Goal: Task Accomplishment & Management: Complete application form

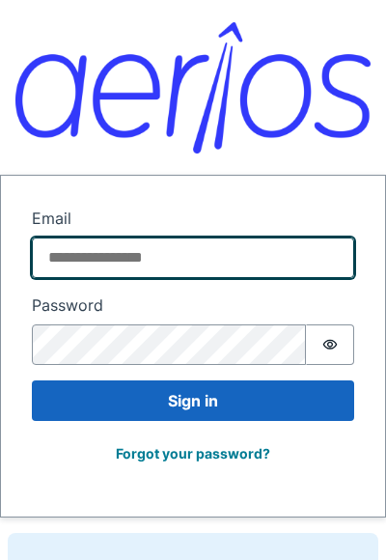
click at [180, 250] on input "Email" at bounding box center [193, 257] width 322 height 41
type input "*"
type input "**********"
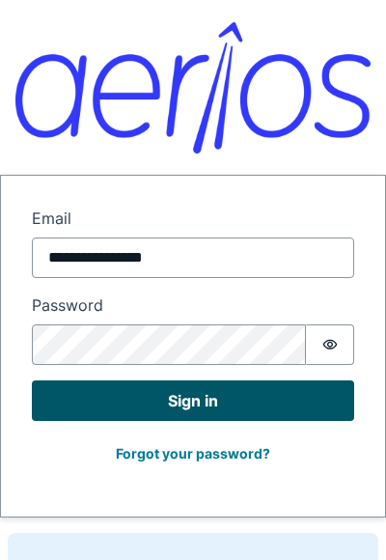
click at [197, 401] on button "Sign in" at bounding box center [193, 400] width 322 height 41
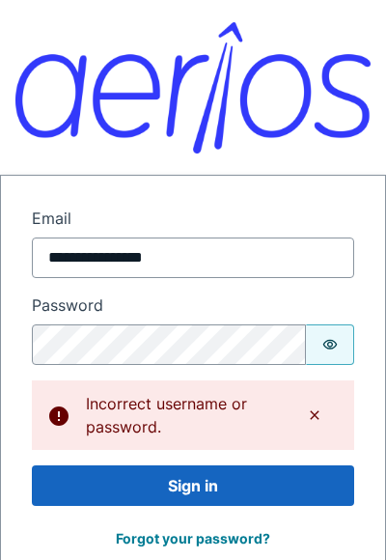
click at [333, 347] on icon "Show password" at bounding box center [329, 344] width 15 height 15
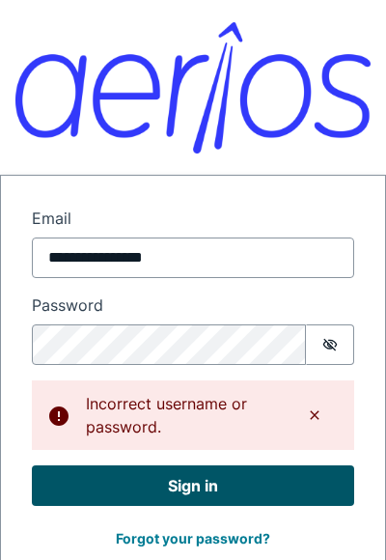
click at [172, 491] on button "Sign in" at bounding box center [193, 485] width 322 height 41
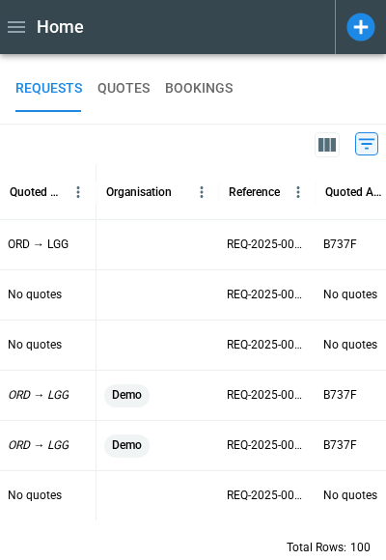
click at [356, 34] on icon at bounding box center [361, 27] width 28 height 28
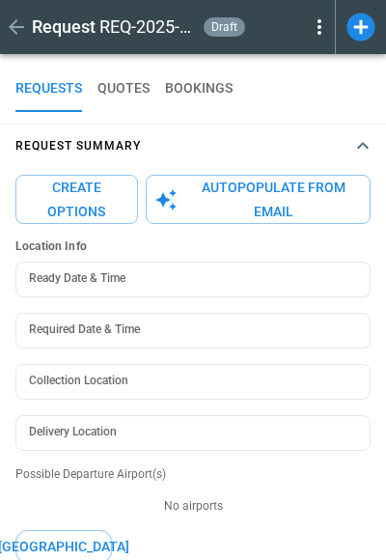
click at [247, 195] on button "Autopopulate from Email" at bounding box center [258, 199] width 225 height 49
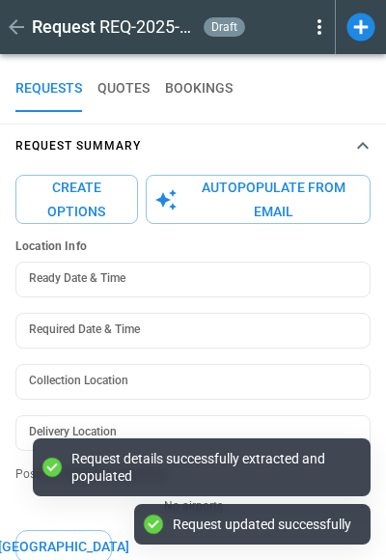
type textarea "*"
type input "**********"
type input "***"
type textarea "*"
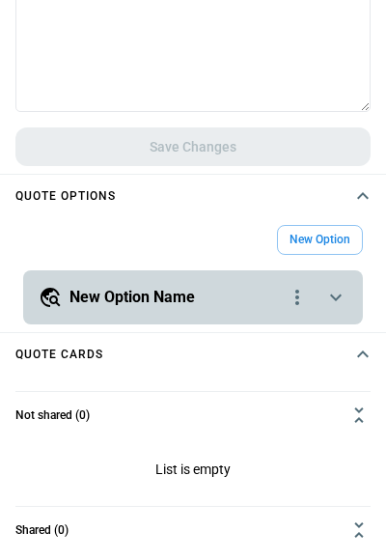
scroll to position [775, 0]
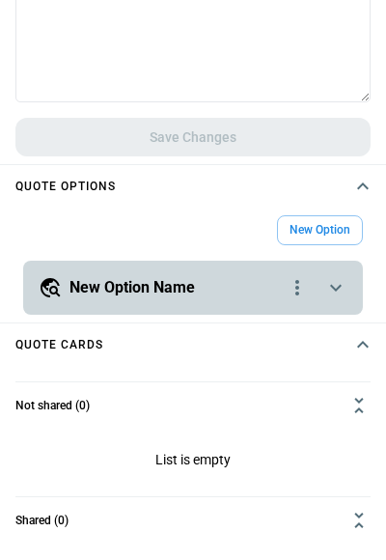
click at [339, 285] on icon "scrollable content" at bounding box center [335, 287] width 23 height 23
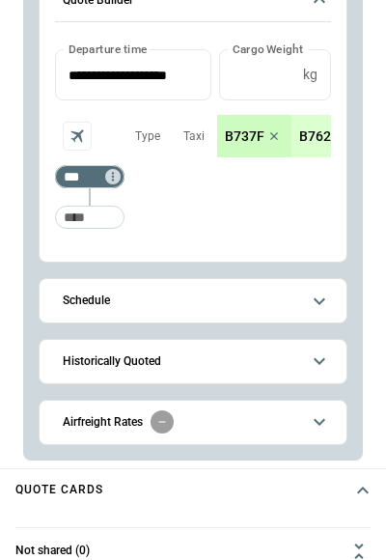
scroll to position [1100, 0]
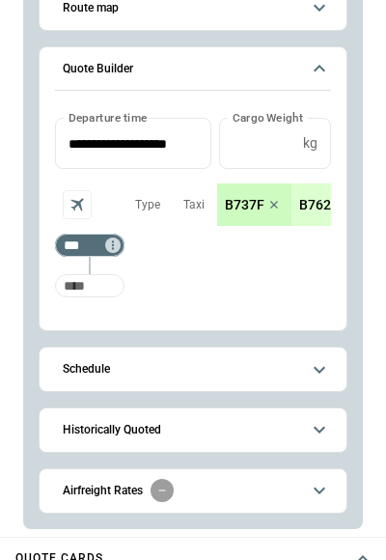
click at [96, 294] on input "Too short" at bounding box center [90, 285] width 62 height 35
type input "***"
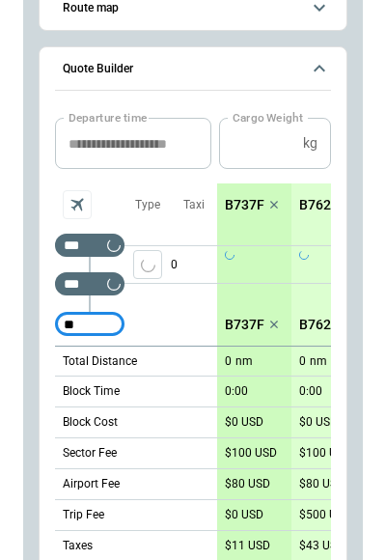
type input "***"
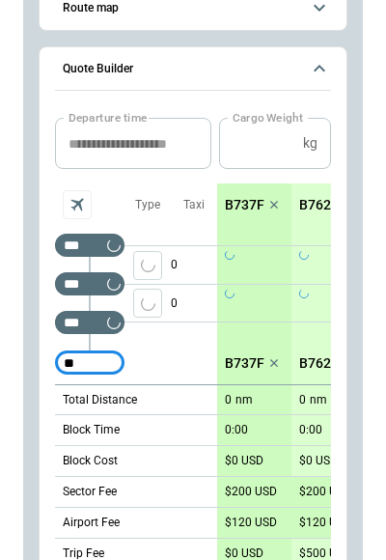
type input "***"
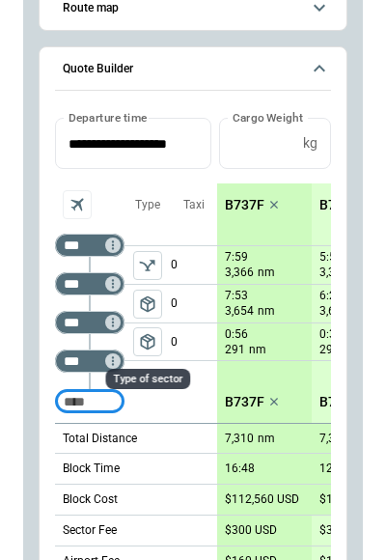
click at [150, 344] on span "package_2" at bounding box center [147, 341] width 19 height 19
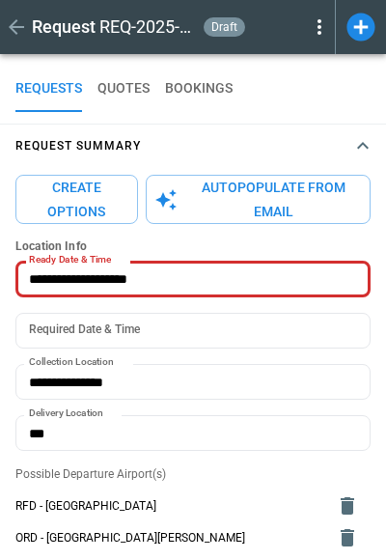
scroll to position [0, 0]
click at [113, 190] on button "Create Options" at bounding box center [76, 199] width 123 height 49
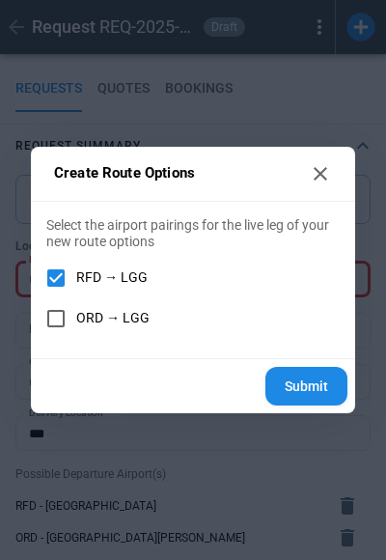
click at [332, 395] on button "Submit" at bounding box center [306, 387] width 82 height 40
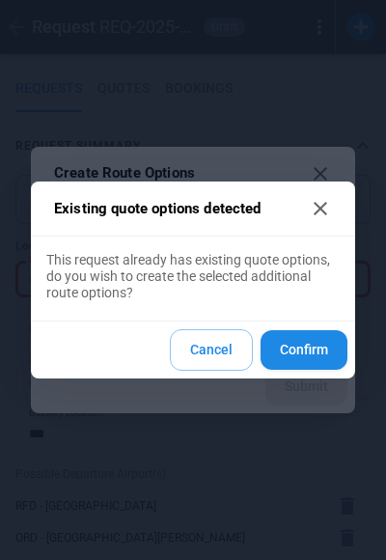
click at [315, 340] on button "Confirm" at bounding box center [304, 350] width 87 height 40
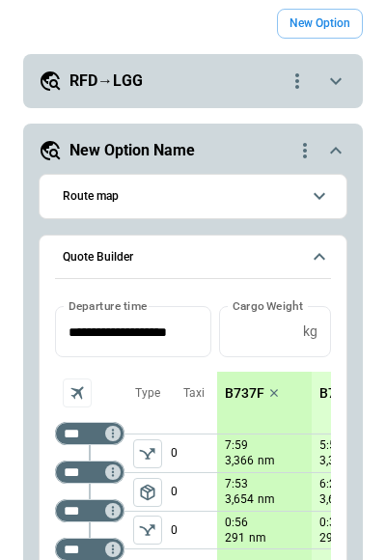
scroll to position [963, 0]
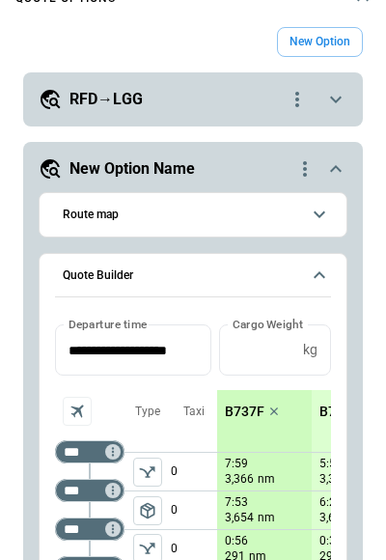
click at [341, 94] on icon "scrollable content" at bounding box center [335, 99] width 23 height 23
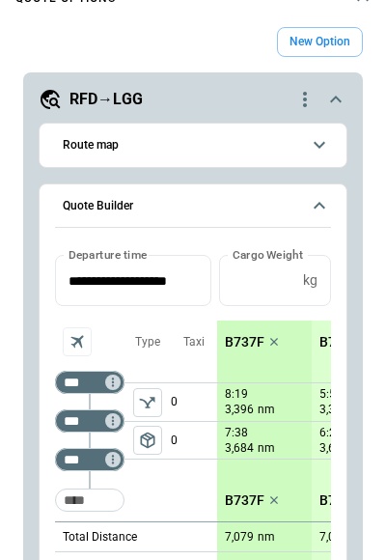
click at [341, 94] on icon "scrollable content" at bounding box center [335, 99] width 23 height 23
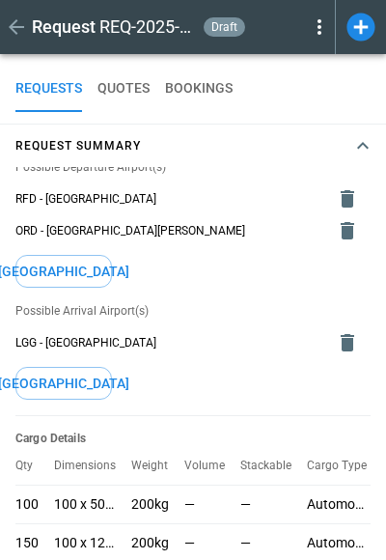
scroll to position [0, 0]
click at [317, 29] on icon at bounding box center [319, 26] width 23 height 23
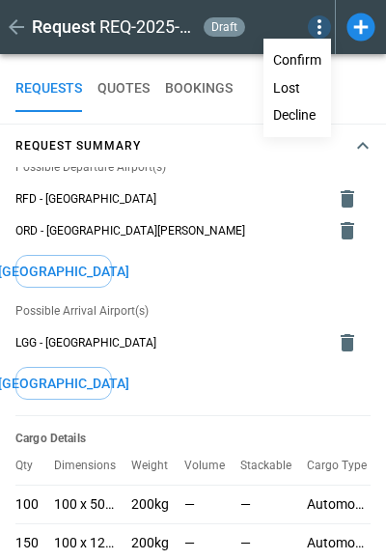
click at [306, 115] on button "Decline" at bounding box center [297, 115] width 64 height 28
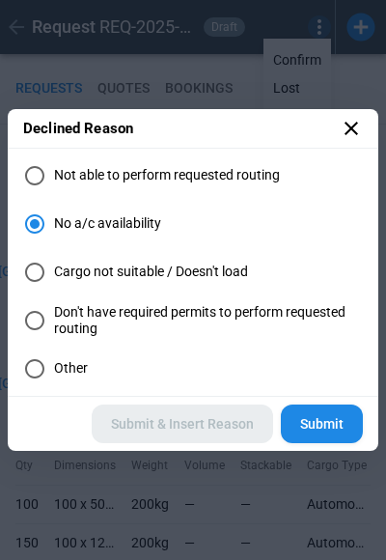
click at [310, 422] on button "Submit" at bounding box center [322, 424] width 82 height 40
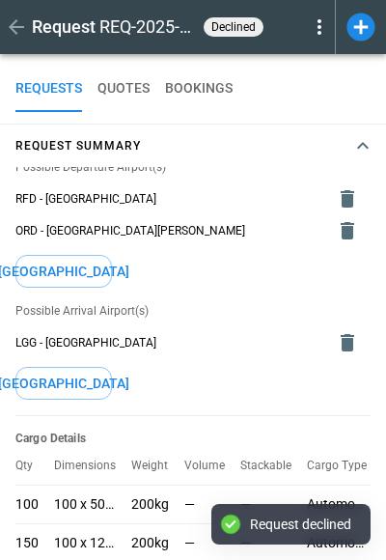
type textarea "*"
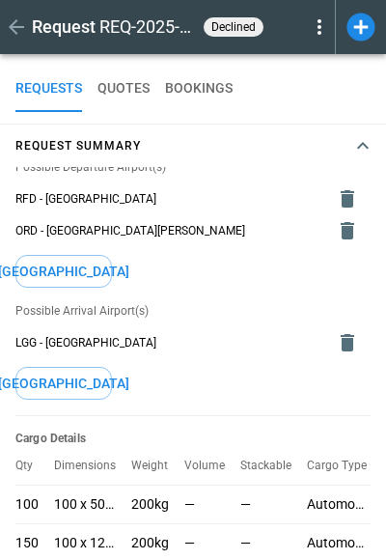
click at [319, 31] on icon at bounding box center [319, 26] width 23 height 23
click at [240, 26] on div at bounding box center [193, 280] width 386 height 560
click at [19, 27] on icon "button" at bounding box center [16, 26] width 15 height 15
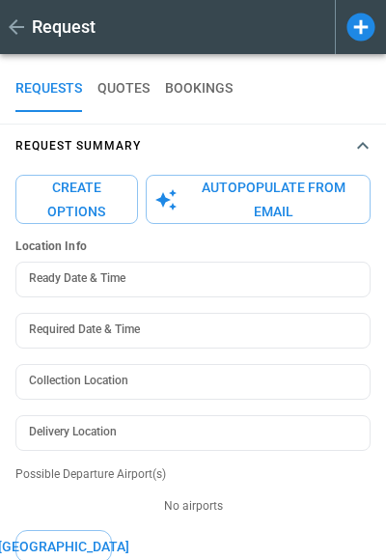
type input "**********"
type textarea "*"
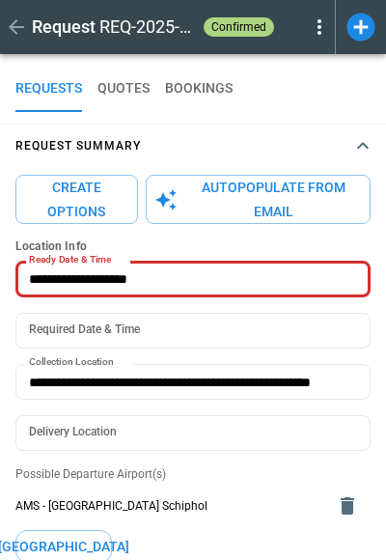
type input "**********"
type textarea "*"
click at [320, 23] on icon at bounding box center [319, 26] width 23 height 23
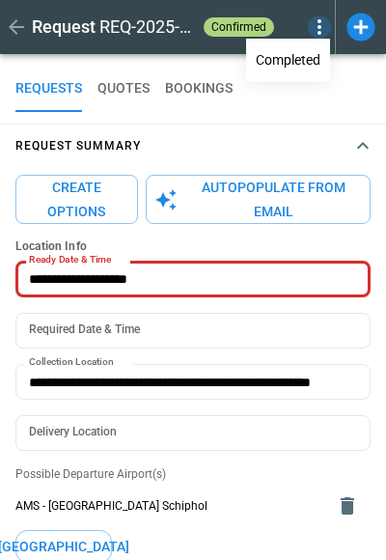
click at [304, 112] on div at bounding box center [193, 280] width 386 height 560
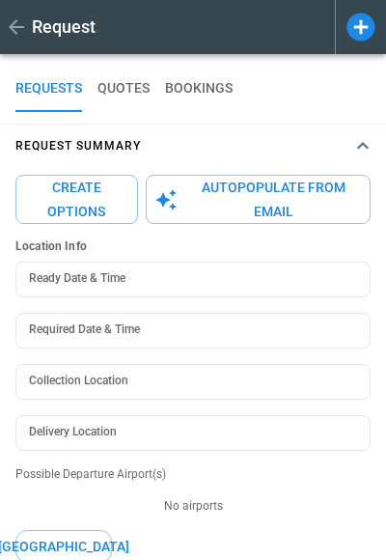
type textarea "*"
type input "**********"
type textarea "*"
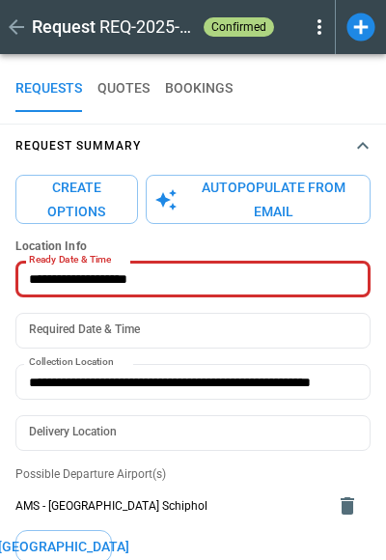
type input "**********"
type textarea "*"
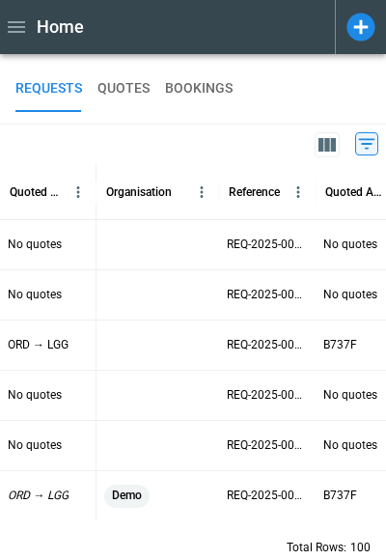
scroll to position [0, 70]
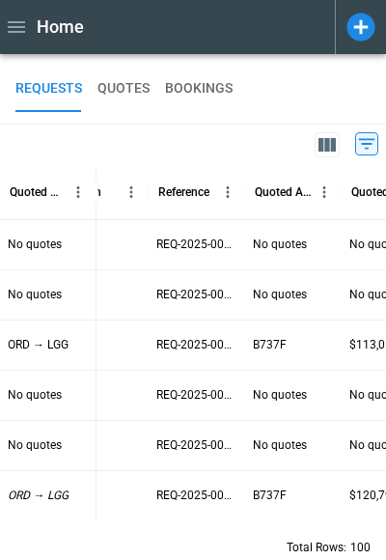
click at [368, 32] on icon at bounding box center [361, 27] width 28 height 28
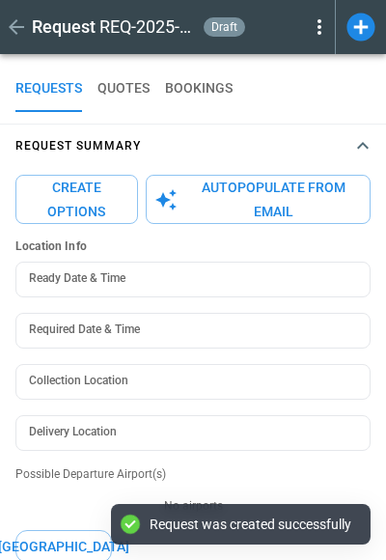
type textarea "*"
type input "**********"
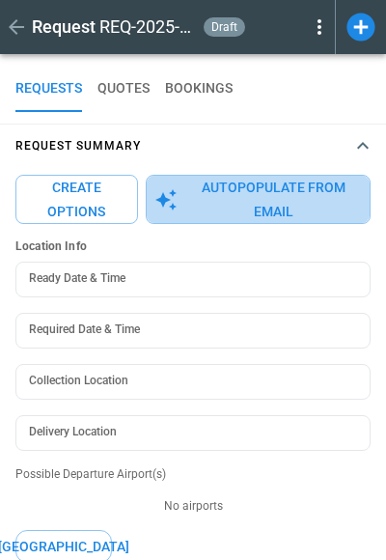
click at [268, 195] on button "Autopopulate from Email" at bounding box center [258, 199] width 225 height 49
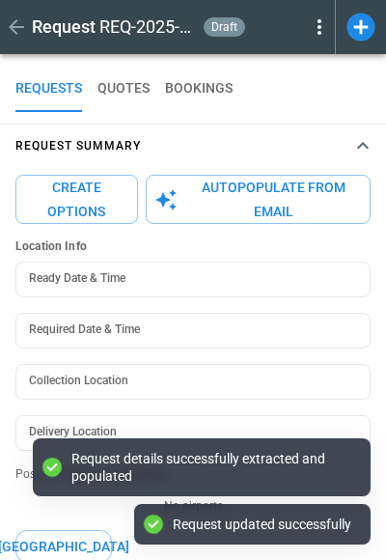
type textarea "*"
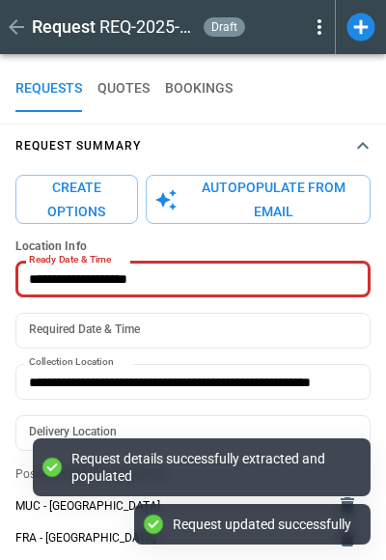
type input "**********"
type textarea "*"
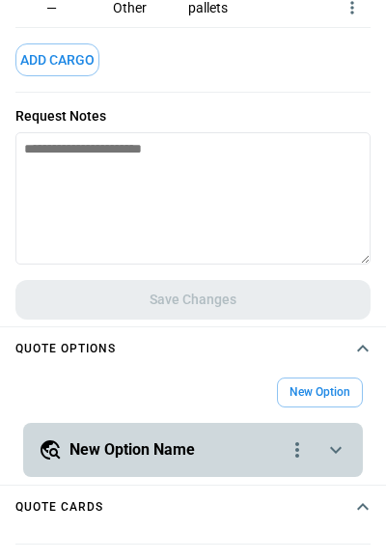
scroll to position [628, 0]
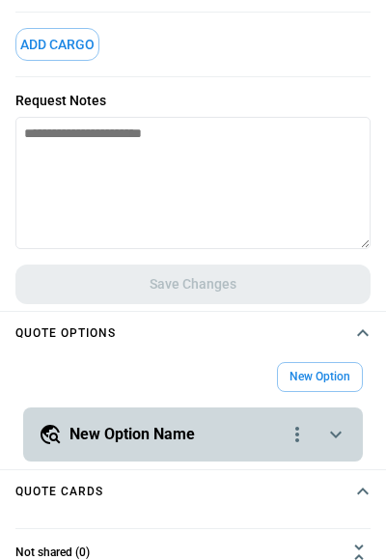
click at [329, 430] on icon "scrollable content" at bounding box center [335, 434] width 23 height 23
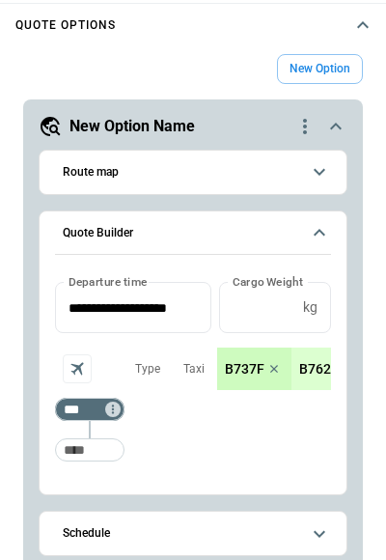
scroll to position [942, 0]
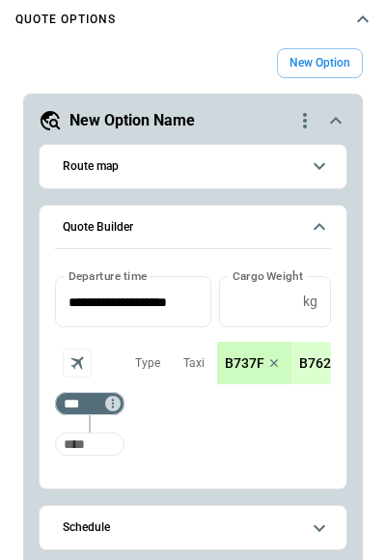
click at [83, 451] on input "Too short" at bounding box center [90, 444] width 62 height 35
type input "***"
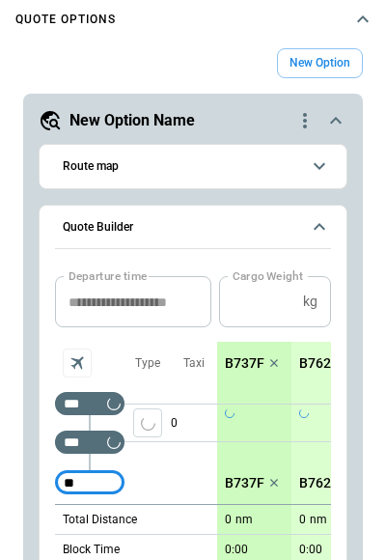
type input "***"
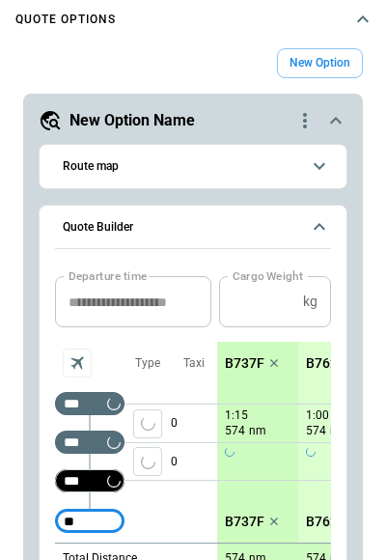
type input "***"
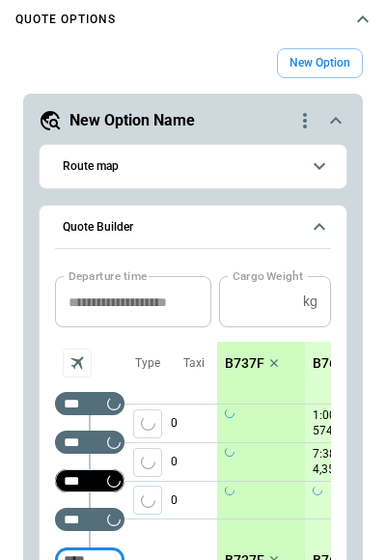
scroll to position [47, 0]
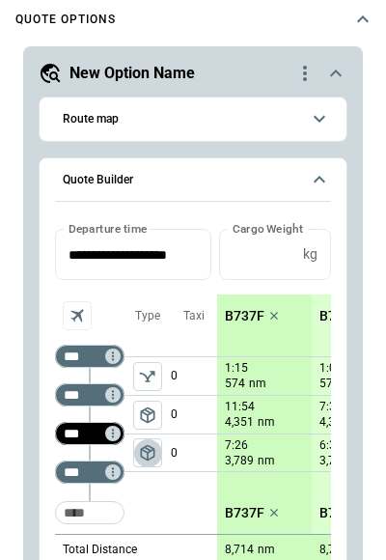
click at [146, 448] on span "package_2" at bounding box center [147, 452] width 19 height 19
click at [319, 123] on icon "scrollable content" at bounding box center [319, 118] width 23 height 23
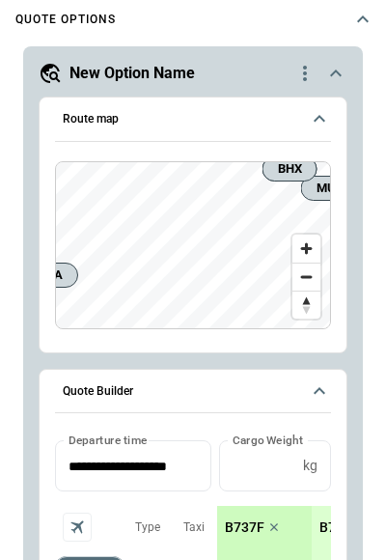
click at [320, 121] on icon "scrollable content" at bounding box center [319, 118] width 23 height 23
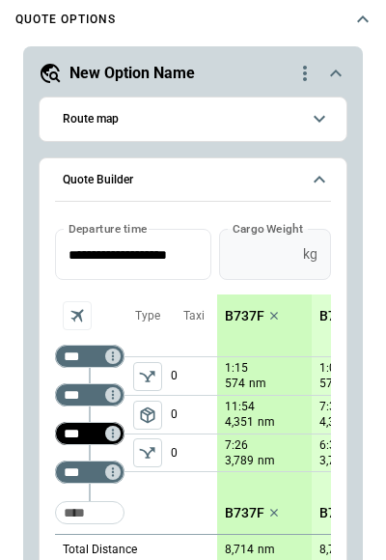
click at [251, 263] on input "*" at bounding box center [257, 254] width 76 height 51
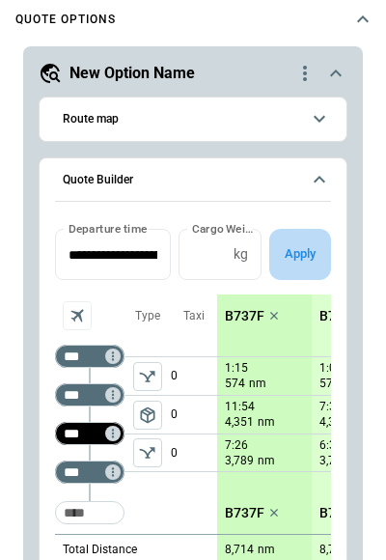
click at [312, 259] on button "Apply" at bounding box center [300, 254] width 62 height 51
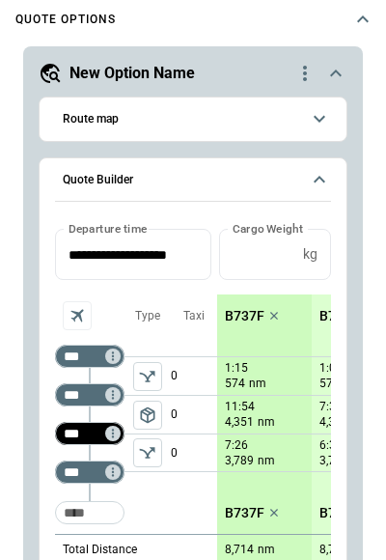
click at [245, 309] on p "B737F" at bounding box center [245, 316] width 40 height 16
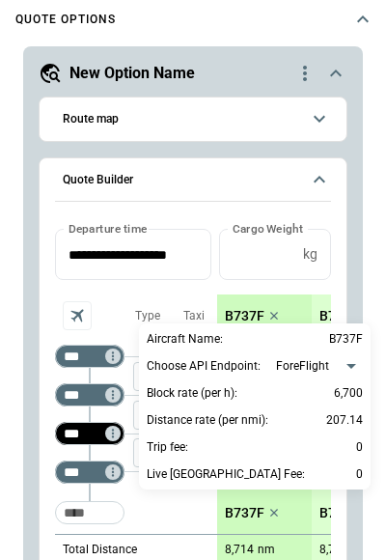
click at [133, 292] on div at bounding box center [193, 280] width 386 height 560
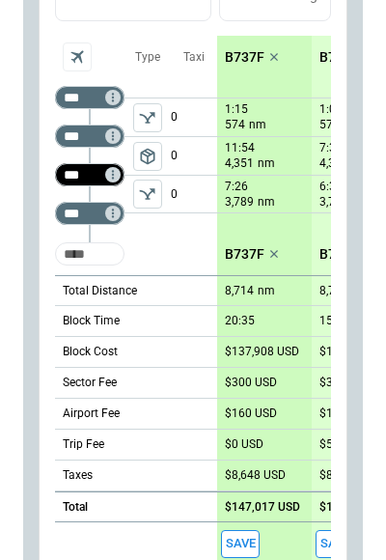
scroll to position [1195, 0]
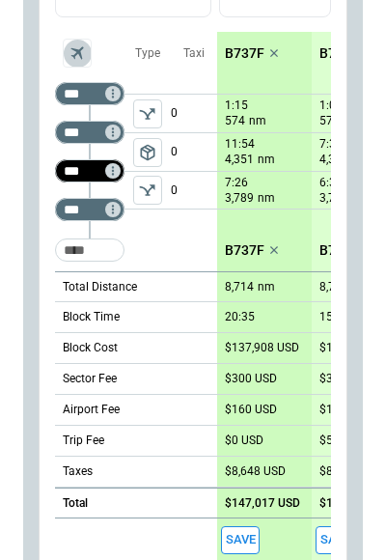
click at [83, 50] on icon "Aircraft selection" at bounding box center [77, 52] width 19 height 19
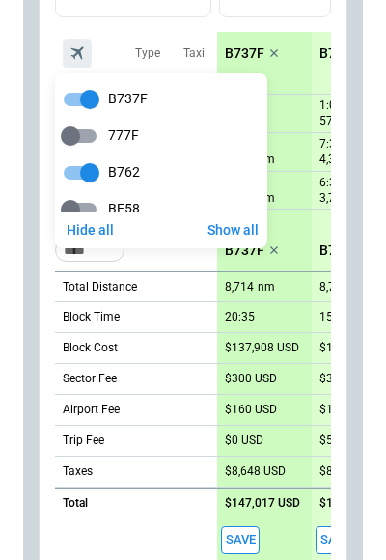
click at [108, 36] on div at bounding box center [193, 280] width 386 height 560
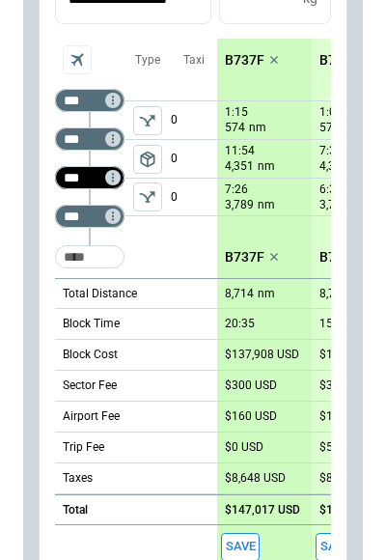
scroll to position [0, 0]
click at [247, 59] on p "B737F" at bounding box center [245, 60] width 40 height 16
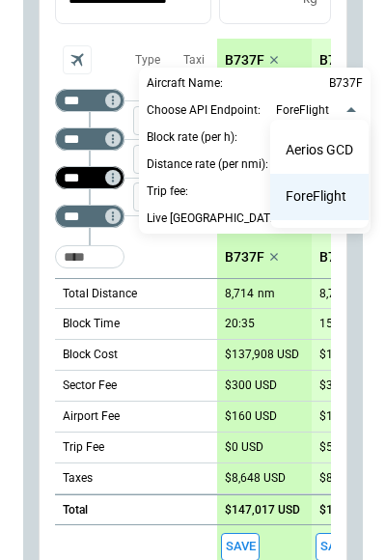
click at [349, 113] on div at bounding box center [193, 280] width 386 height 560
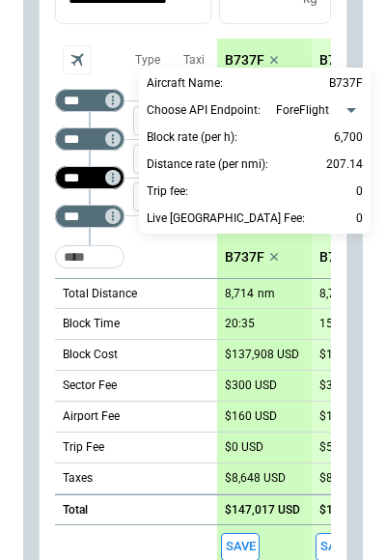
click at [37, 25] on div at bounding box center [193, 280] width 386 height 560
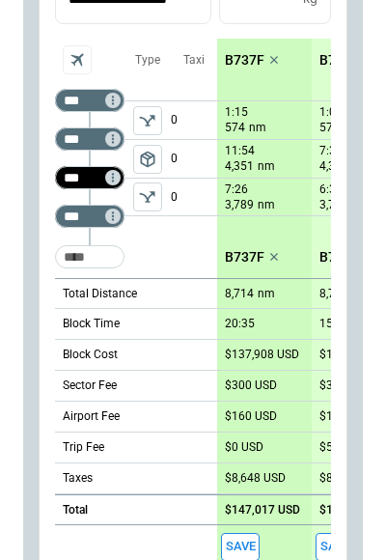
scroll to position [1195, 0]
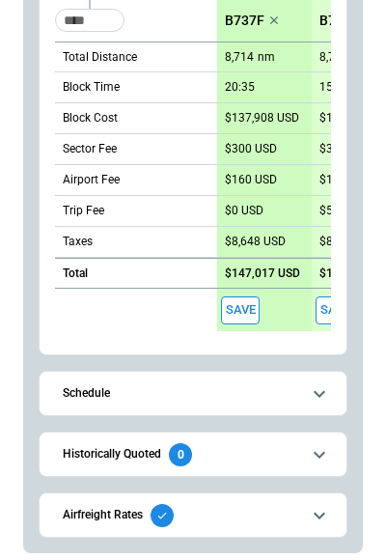
click at [305, 392] on button "Schedule" at bounding box center [193, 393] width 276 height 43
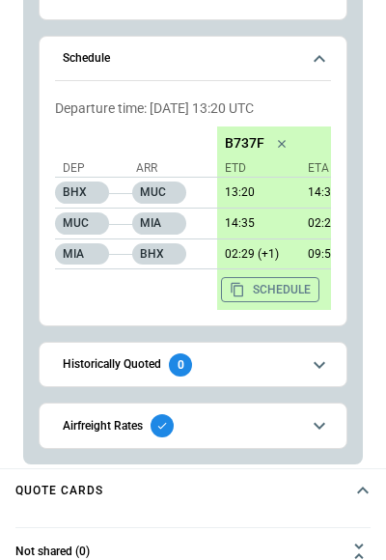
scroll to position [1303, 0]
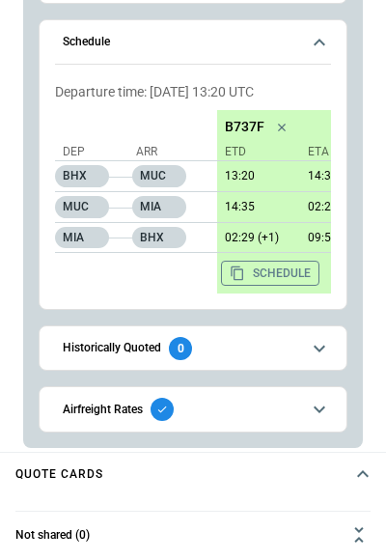
click at [331, 347] on div "Historically Quoted 0 No historical quotes for the entered route" at bounding box center [193, 347] width 309 height 45
click at [320, 346] on icon "scrollable content" at bounding box center [320, 348] width 12 height 7
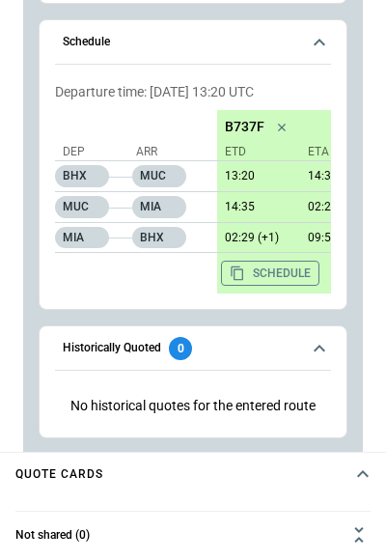
click at [320, 346] on icon "scrollable content" at bounding box center [319, 348] width 23 height 23
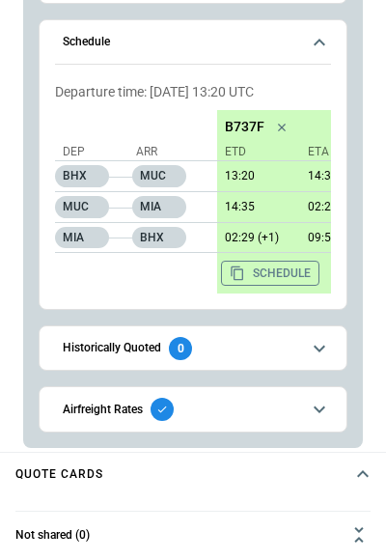
click at [317, 398] on icon "scrollable content" at bounding box center [319, 409] width 23 height 23
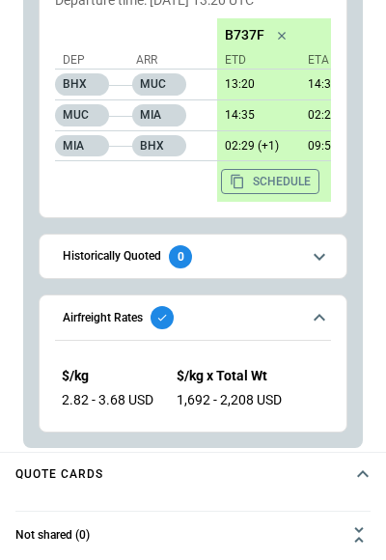
scroll to position [0, 94]
click at [320, 315] on icon "scrollable content" at bounding box center [319, 317] width 23 height 23
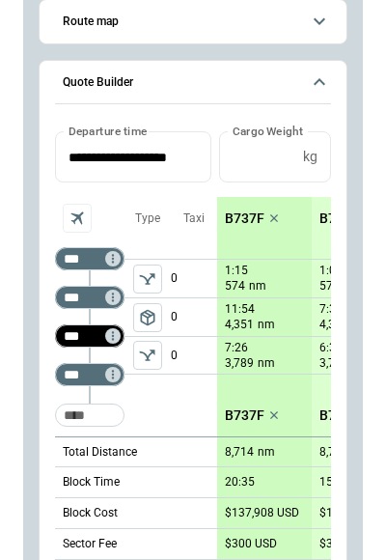
scroll to position [1026, 0]
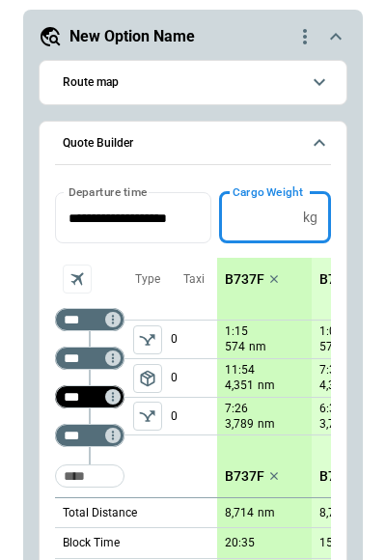
click at [251, 221] on input "***" at bounding box center [257, 217] width 76 height 51
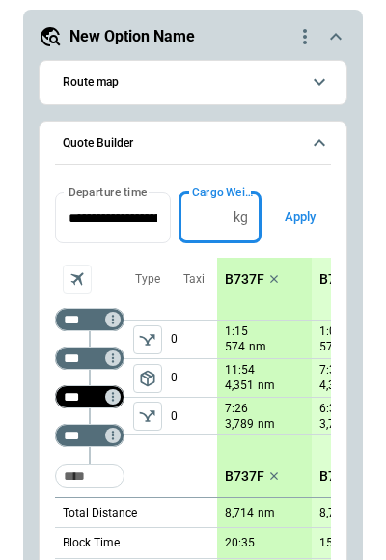
type input "*****"
click at [299, 209] on button "Apply" at bounding box center [300, 217] width 62 height 51
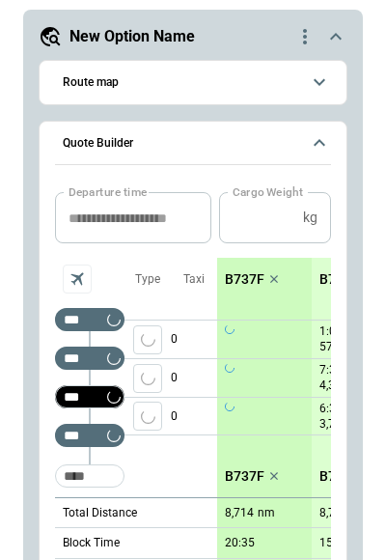
click at [75, 278] on icon "Aircraft selection" at bounding box center [77, 278] width 19 height 19
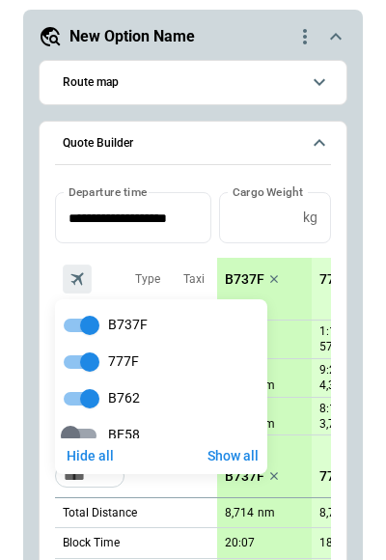
click at [48, 246] on div at bounding box center [193, 280] width 386 height 560
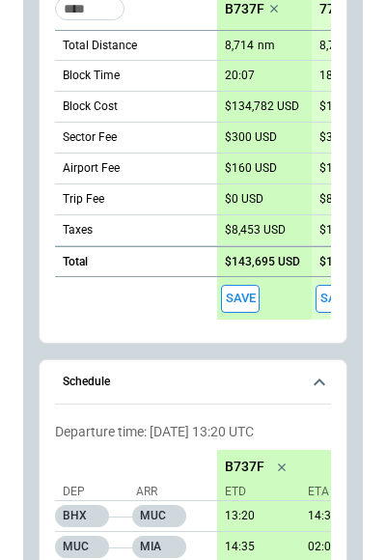
scroll to position [485, 0]
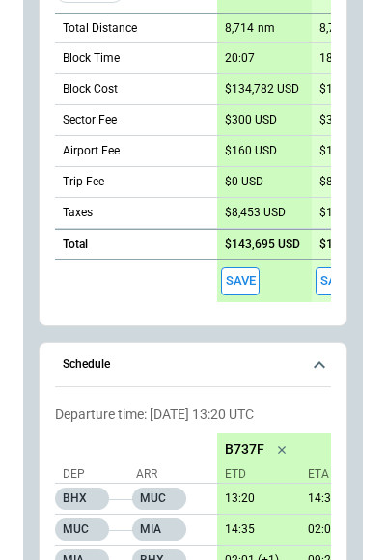
click at [239, 282] on button "Save" at bounding box center [240, 281] width 39 height 28
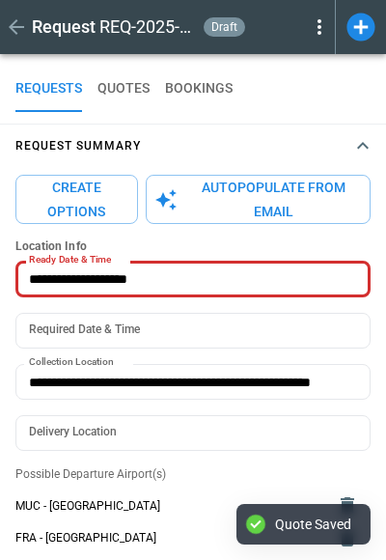
scroll to position [0, 0]
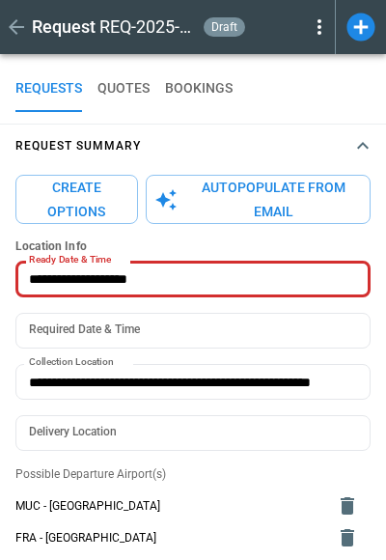
click at [78, 194] on button "Create Options" at bounding box center [76, 199] width 123 height 49
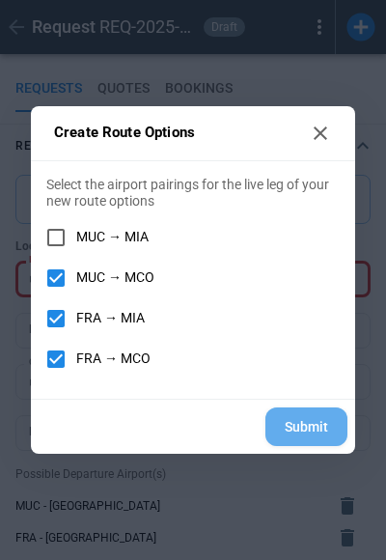
click at [334, 432] on button "Submit" at bounding box center [306, 427] width 82 height 40
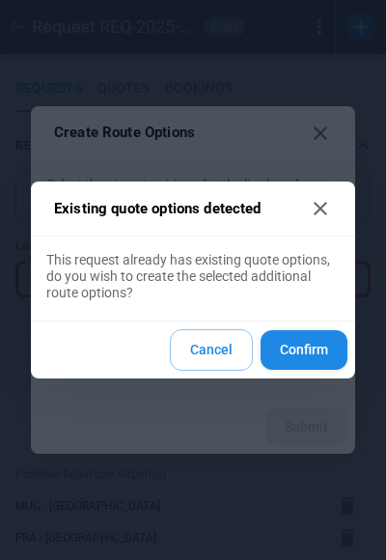
click at [300, 362] on button "Confirm" at bounding box center [304, 350] width 87 height 40
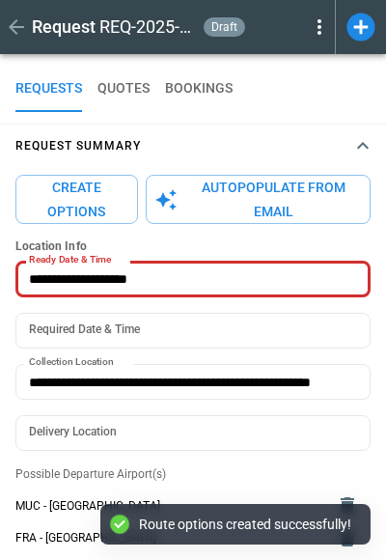
type textarea "*"
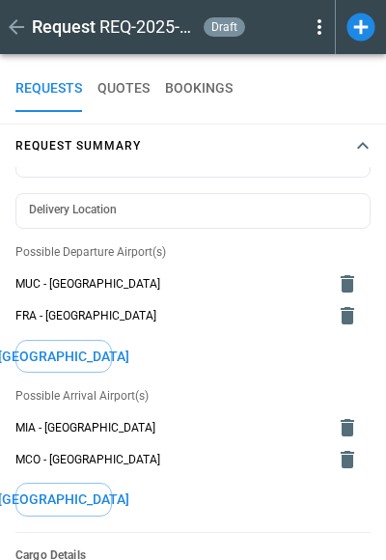
click at [368, 142] on icon "button" at bounding box center [362, 145] width 23 height 23
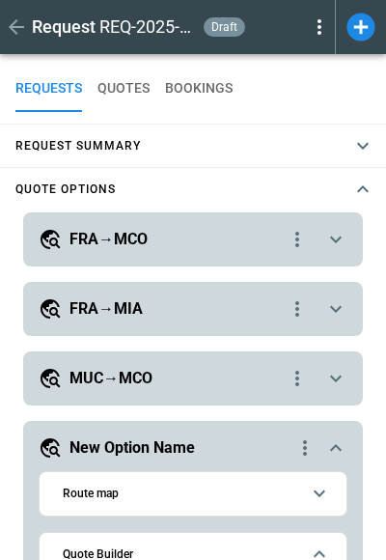
scroll to position [14, 0]
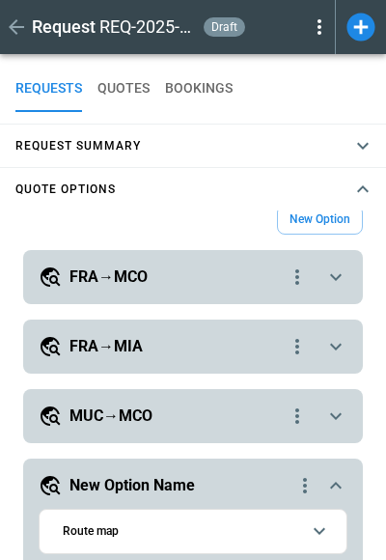
click at [343, 344] on icon "scrollable content" at bounding box center [335, 346] width 23 height 23
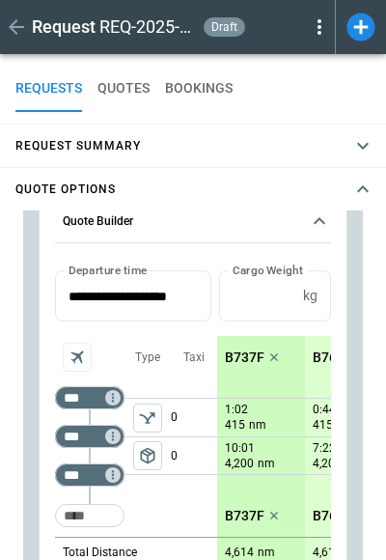
scroll to position [252, 0]
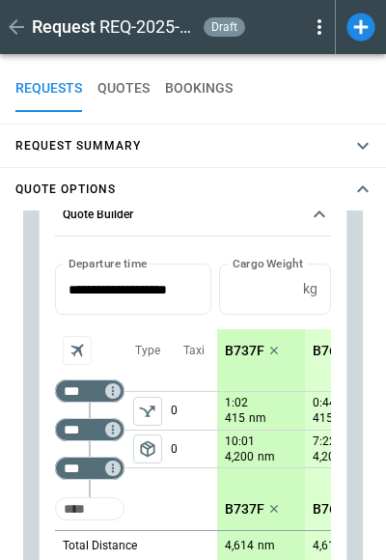
click at [76, 506] on input "Too short" at bounding box center [90, 508] width 62 height 35
type input "***"
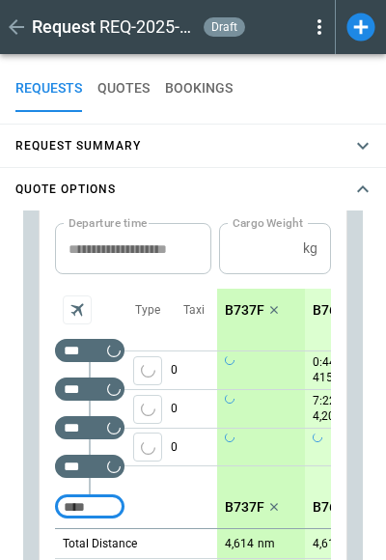
scroll to position [301, 0]
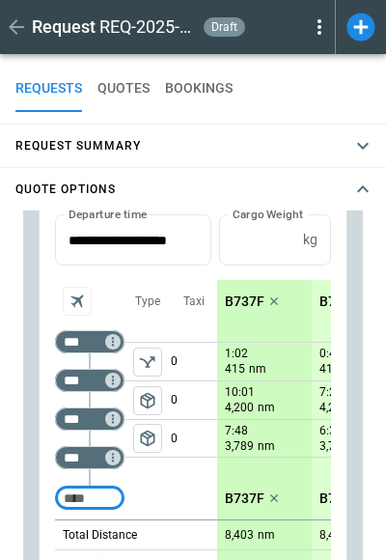
click at [149, 438] on span "package_2" at bounding box center [147, 438] width 19 height 19
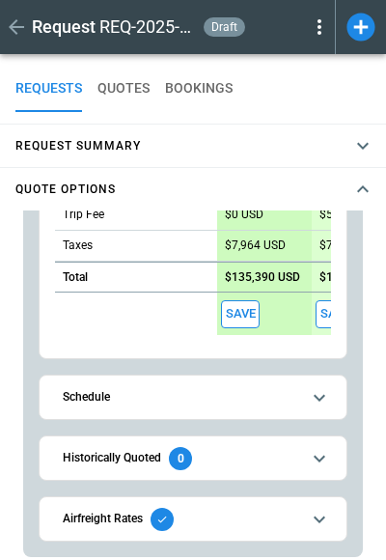
scroll to position [774, 0]
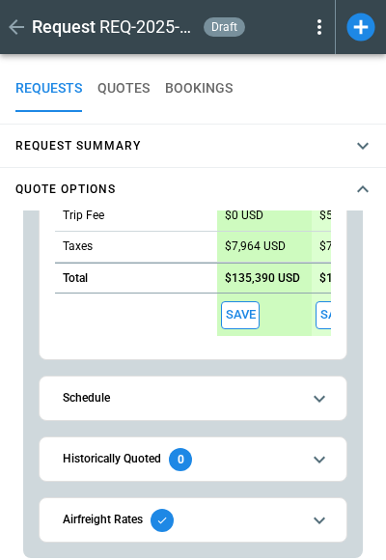
click at [248, 322] on button "Save" at bounding box center [240, 315] width 39 height 28
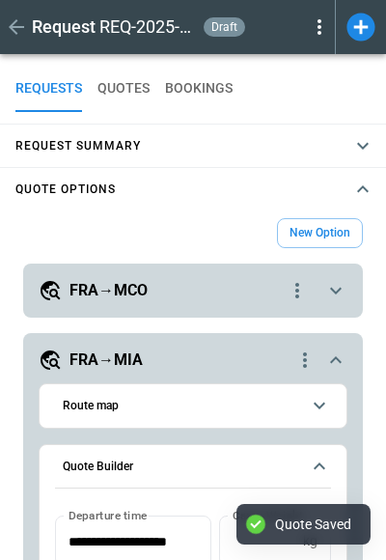
scroll to position [0, 0]
click at [342, 359] on icon "scrollable content" at bounding box center [335, 359] width 23 height 23
click at [334, 291] on icon "scrollable content" at bounding box center [336, 291] width 12 height 7
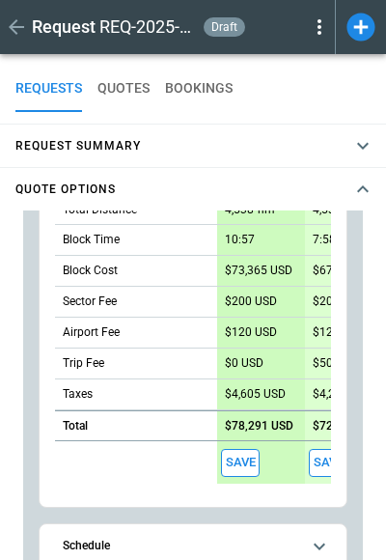
scroll to position [527, 0]
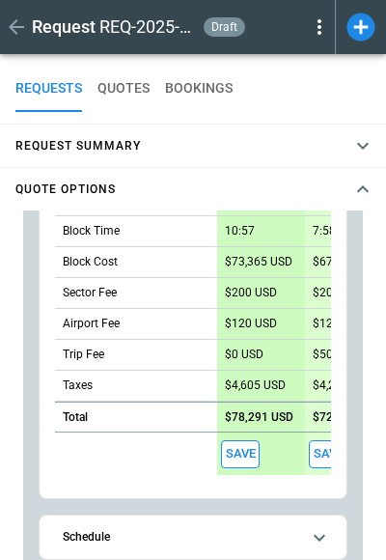
click at [247, 444] on button "Save" at bounding box center [240, 454] width 39 height 28
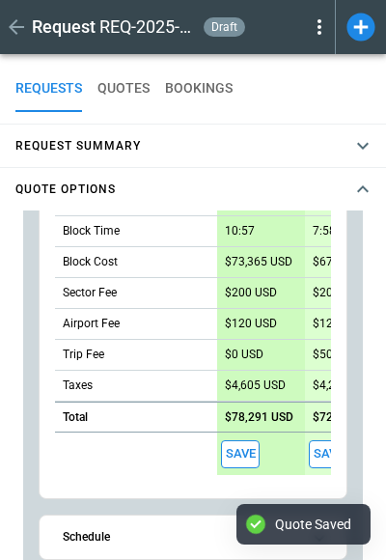
click at [364, 187] on icon "button" at bounding box center [363, 188] width 12 height 7
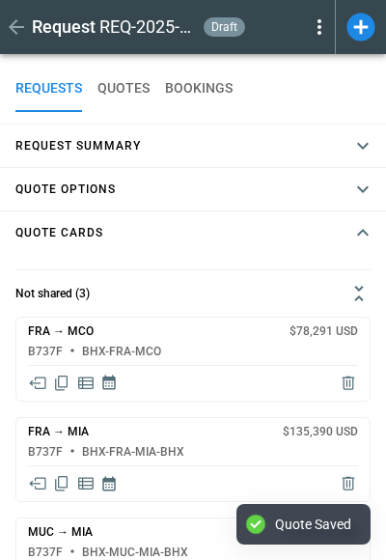
type textarea "*"
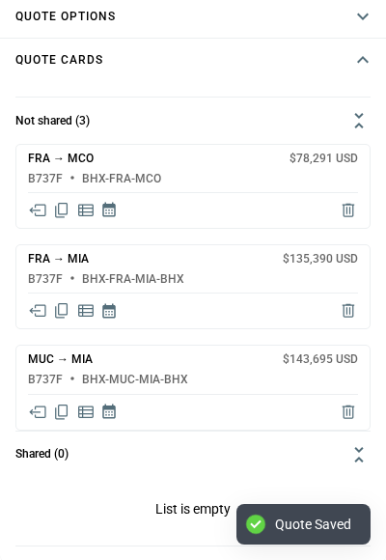
scroll to position [172, 0]
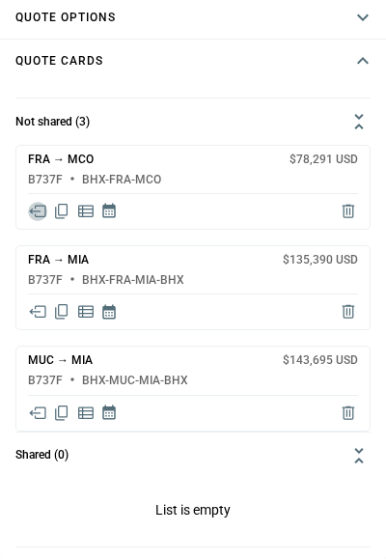
click at [42, 213] on icon "Share quote in email" at bounding box center [37, 211] width 19 height 19
click at [35, 309] on icon "Share quote in email" at bounding box center [37, 311] width 19 height 19
click at [35, 413] on icon "Share quote in email" at bounding box center [37, 412] width 16 height 12
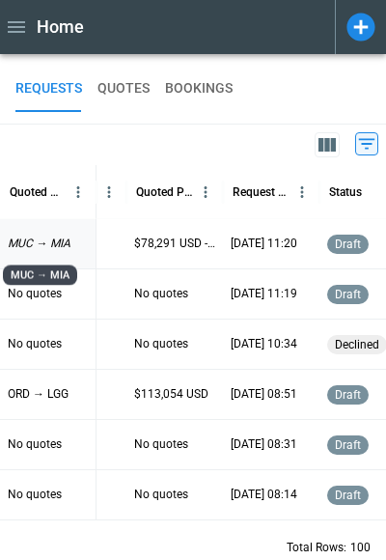
scroll to position [1, 342]
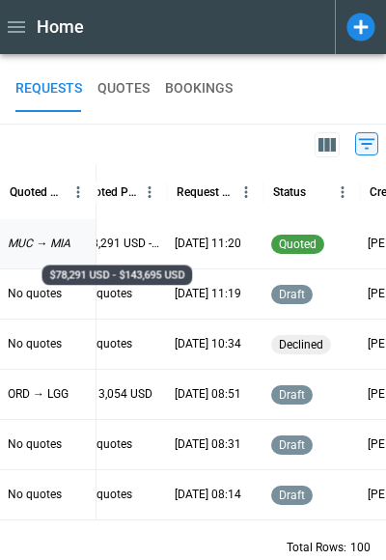
click at [113, 248] on p "$78,291 USD - $143,695 USD" at bounding box center [118, 244] width 81 height 16
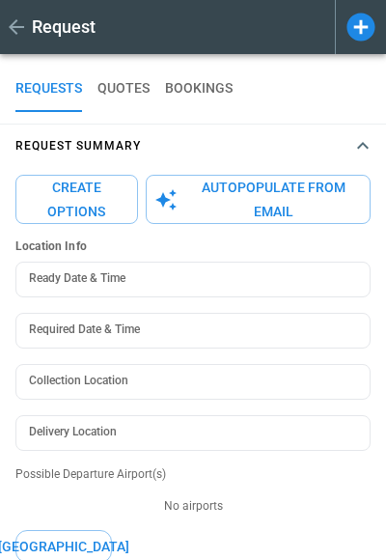
type input "**********"
type textarea "*"
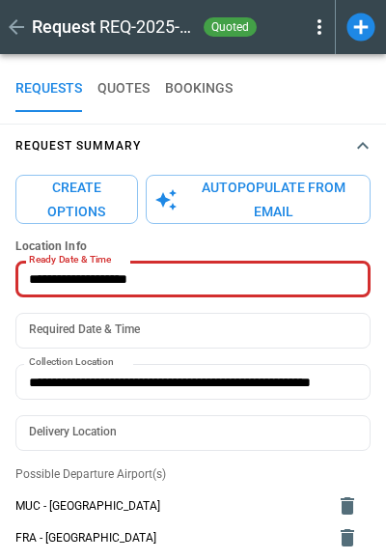
click at [365, 137] on icon "button" at bounding box center [362, 145] width 23 height 23
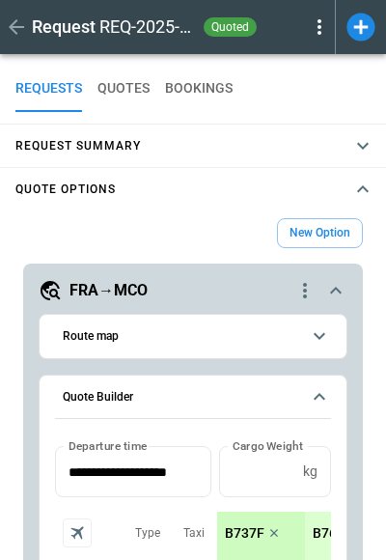
click at [325, 392] on icon "scrollable content" at bounding box center [319, 396] width 23 height 23
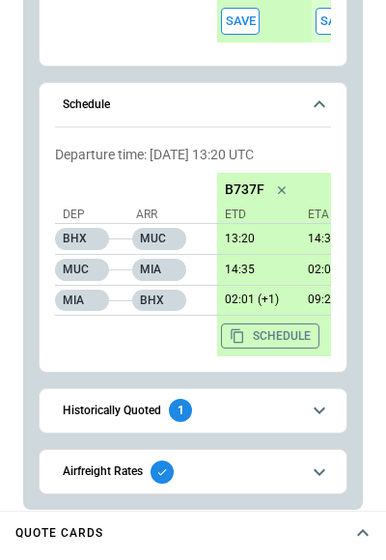
scroll to position [476, 0]
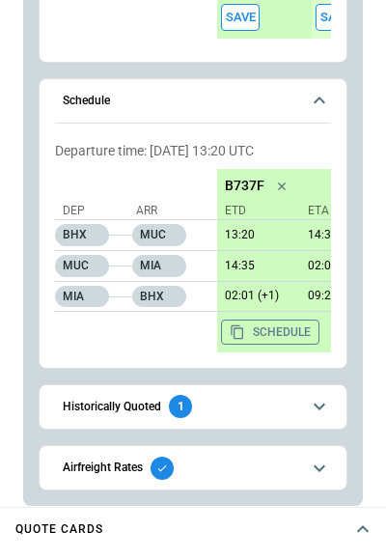
click at [319, 93] on icon "scrollable content" at bounding box center [319, 100] width 23 height 23
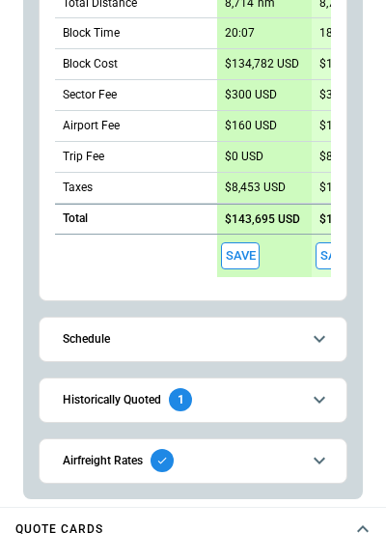
click at [319, 327] on icon "scrollable content" at bounding box center [319, 338] width 23 height 23
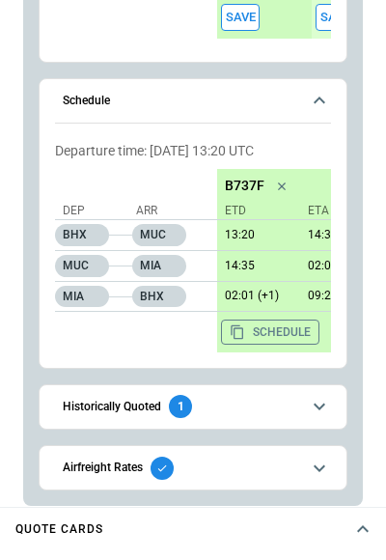
click at [256, 324] on button "Schedule" at bounding box center [270, 332] width 98 height 25
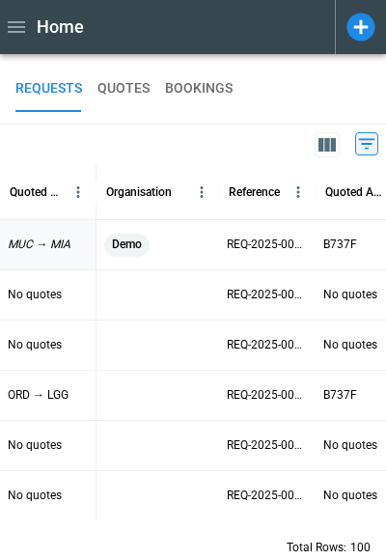
click at [198, 254] on div "Demo" at bounding box center [157, 245] width 107 height 23
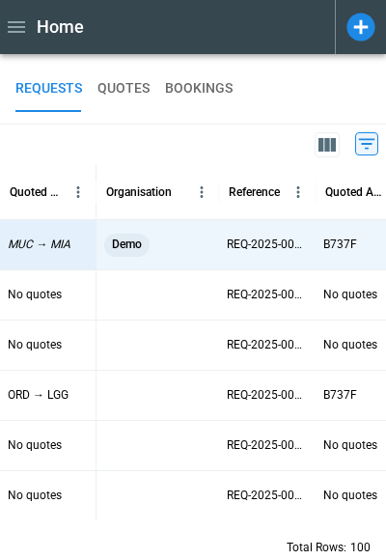
click at [198, 254] on div "Demo" at bounding box center [157, 245] width 107 height 23
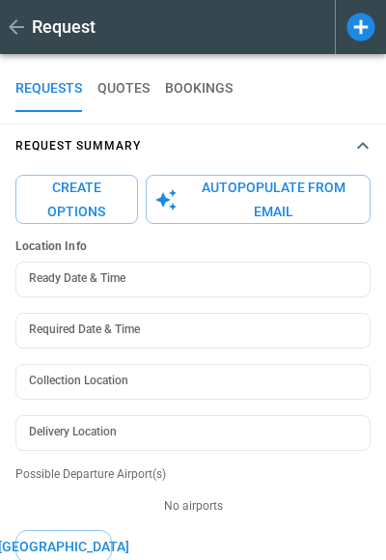
type textarea "*"
type input "**********"
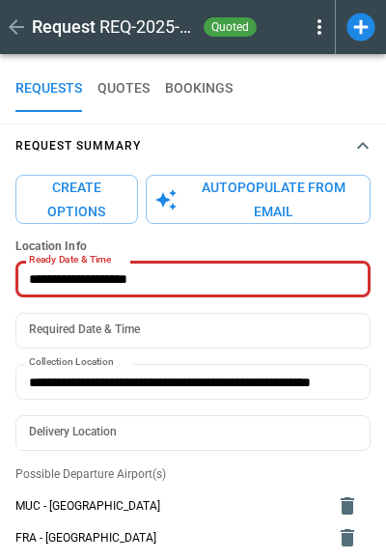
click at [360, 140] on icon "button" at bounding box center [362, 145] width 23 height 23
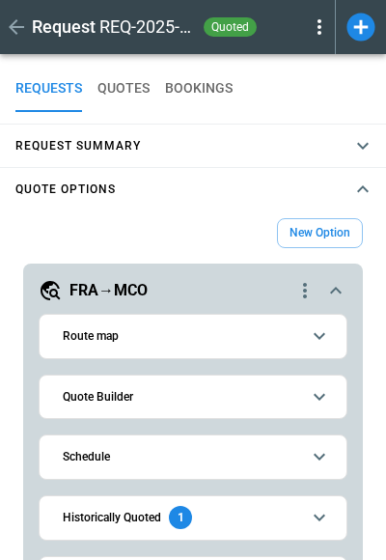
click at [360, 140] on icon "button" at bounding box center [362, 145] width 23 height 23
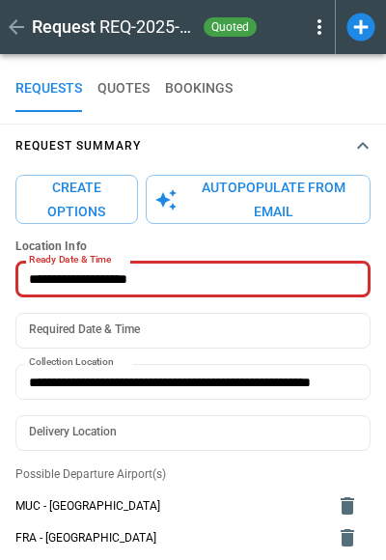
click at [360, 140] on icon "button" at bounding box center [362, 145] width 23 height 23
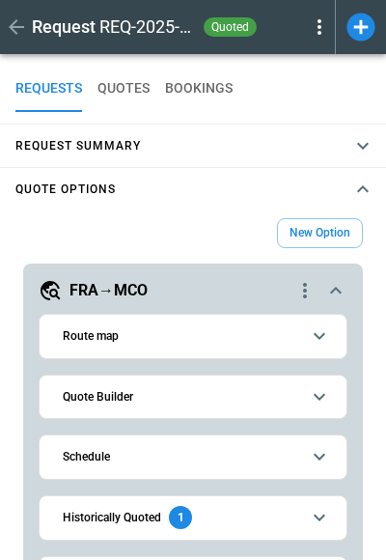
click at [343, 291] on icon "scrollable content" at bounding box center [335, 290] width 23 height 23
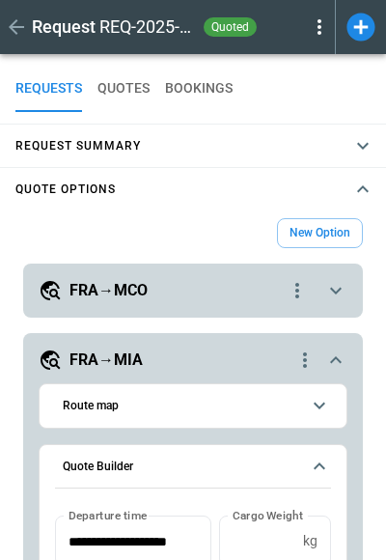
click at [340, 352] on icon "scrollable content" at bounding box center [335, 359] width 23 height 23
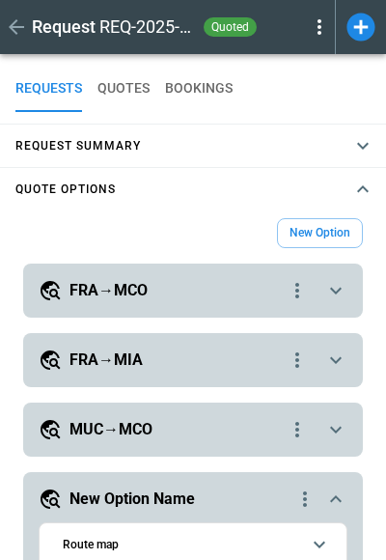
click at [340, 494] on icon "scrollable content" at bounding box center [335, 498] width 23 height 23
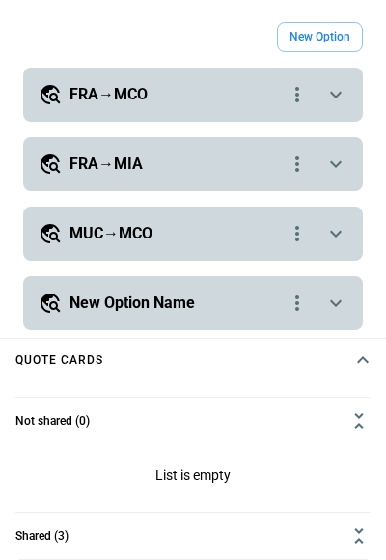
scroll to position [197, 0]
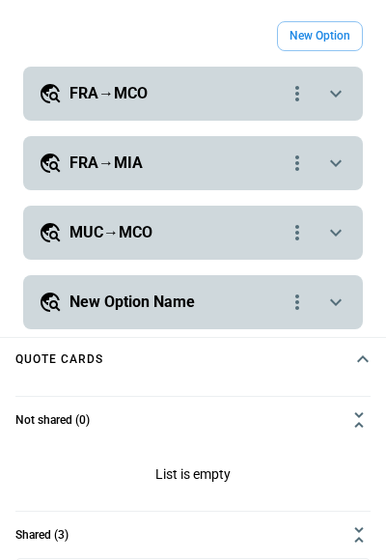
click at [334, 233] on icon "scrollable content" at bounding box center [336, 233] width 12 height 7
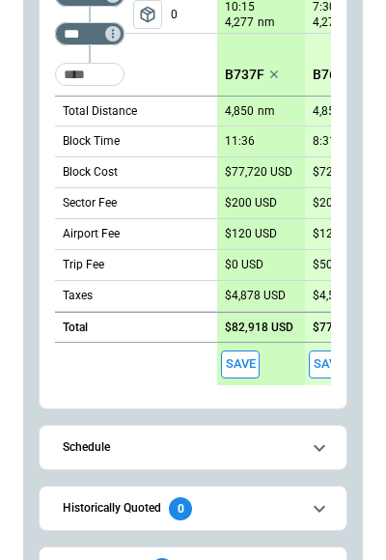
scroll to position [300, 0]
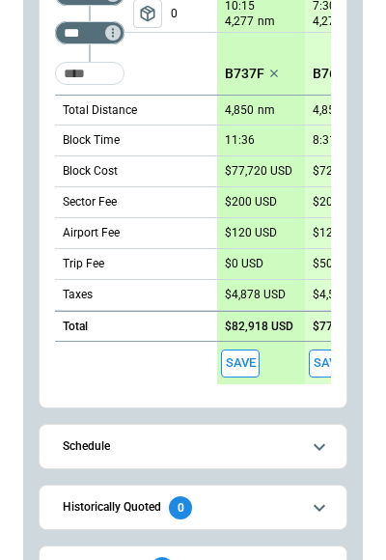
click at [251, 354] on button "Save" at bounding box center [240, 363] width 39 height 28
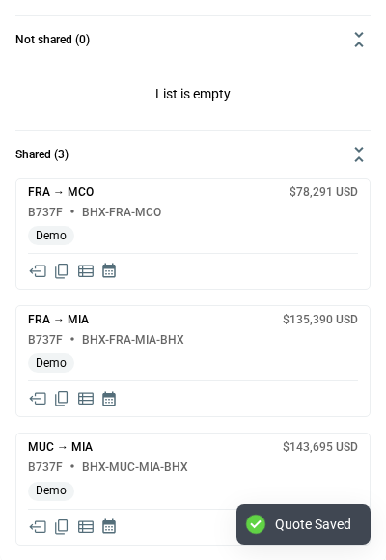
scroll to position [1025, 0]
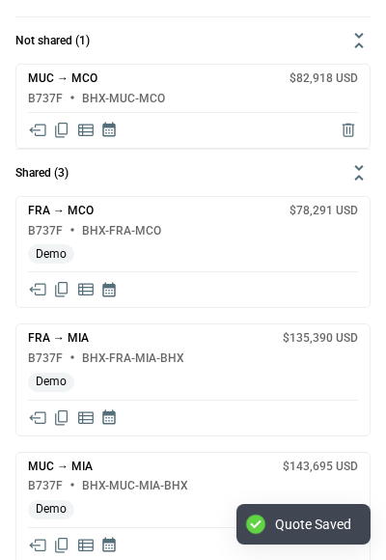
type textarea "*"
click at [40, 289] on icon "Share quote in email" at bounding box center [37, 289] width 19 height 19
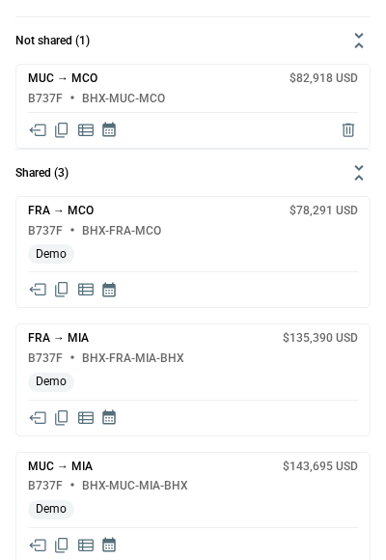
click at [42, 543] on icon "Share quote in email" at bounding box center [37, 545] width 19 height 19
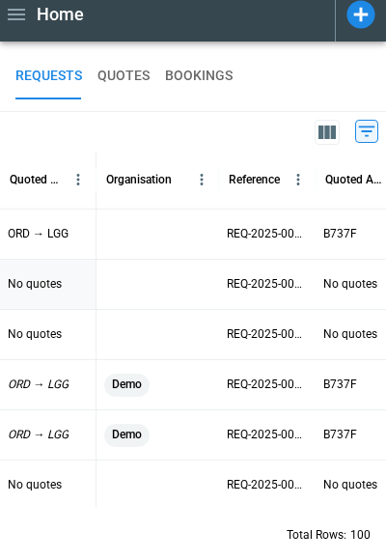
scroll to position [125, 0]
drag, startPoint x: 204, startPoint y: 17, endPoint x: 352, endPoint y: 90, distance: 165.4
click at [352, 90] on div "REQUESTS QUOTES BOOKINGS" at bounding box center [192, 76] width 355 height 46
